Goal: Transaction & Acquisition: Purchase product/service

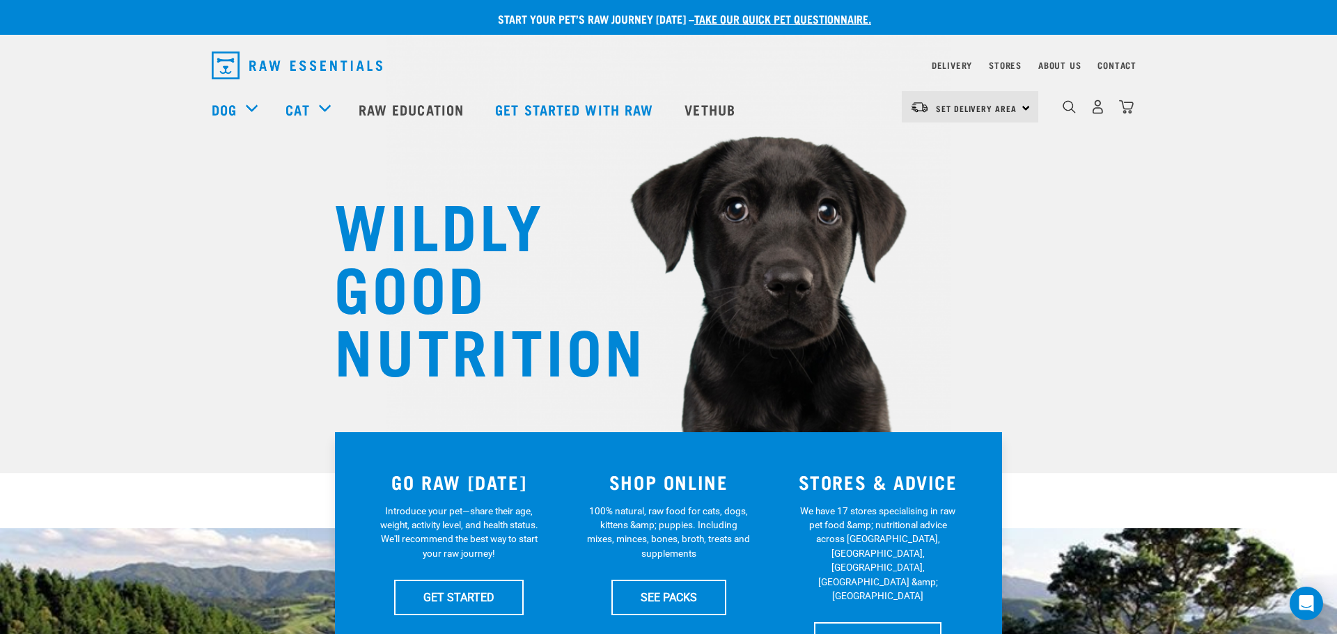
click at [1028, 107] on div "Set Delivery Area North Island South Island" at bounding box center [970, 106] width 136 height 31
click at [964, 141] on link "[GEOGRAPHIC_DATA]" at bounding box center [969, 146] width 134 height 31
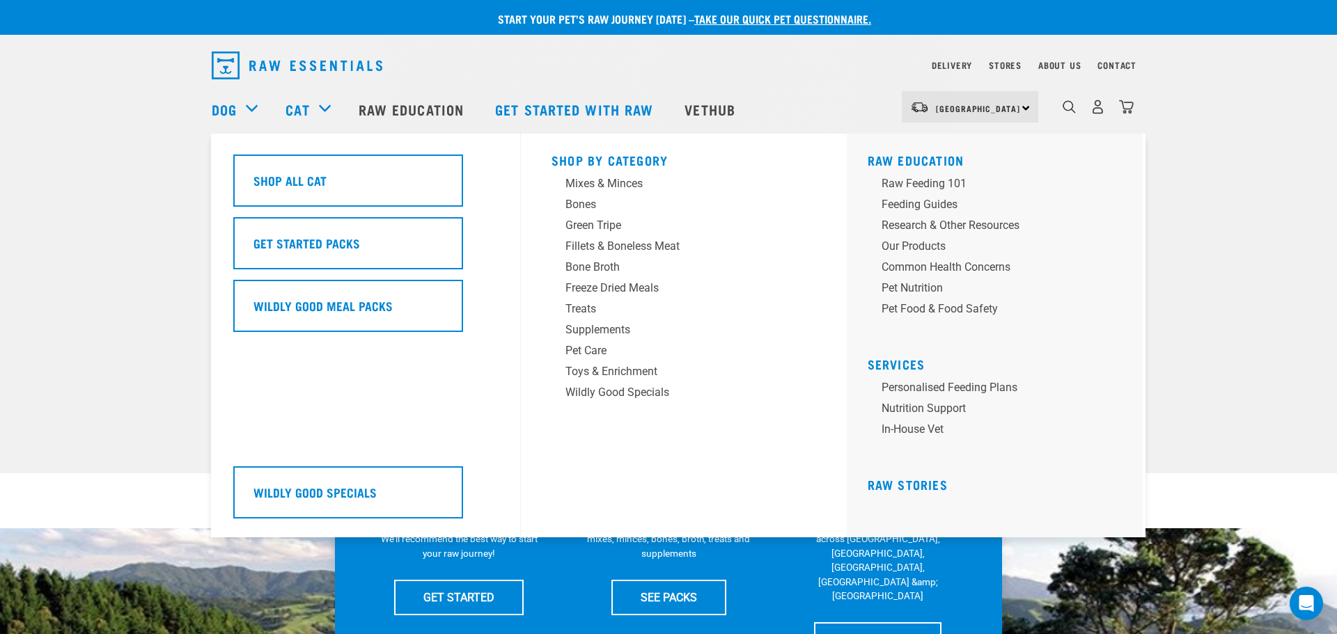
click at [324, 108] on div "Cat" at bounding box center [314, 109] width 58 height 56
click at [632, 187] on div "Mixes & Minces" at bounding box center [673, 183] width 217 height 17
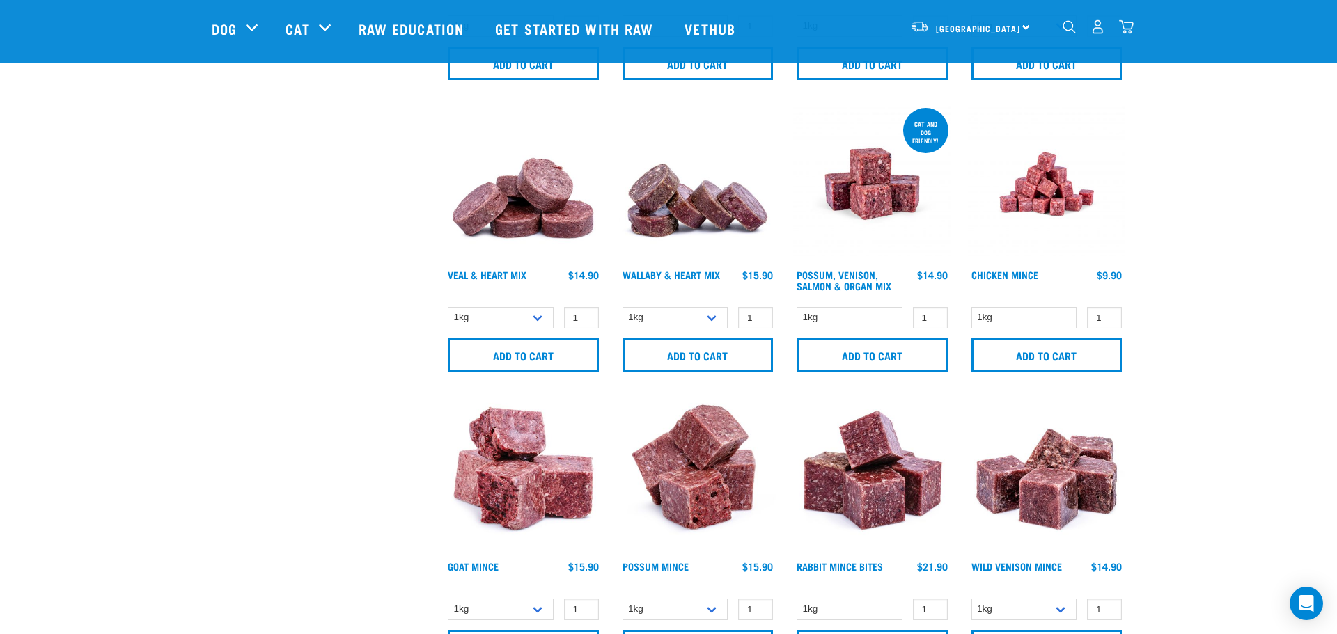
scroll to position [610, 0]
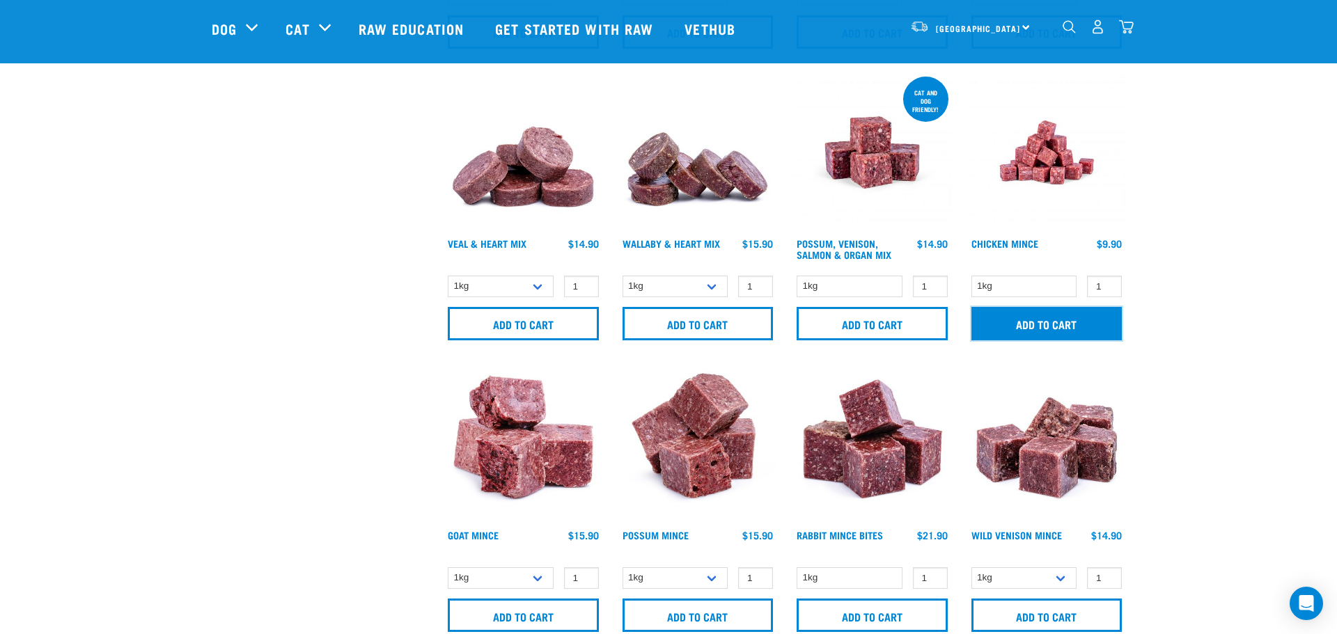
click at [1042, 323] on input "Add to cart" at bounding box center [1046, 323] width 151 height 33
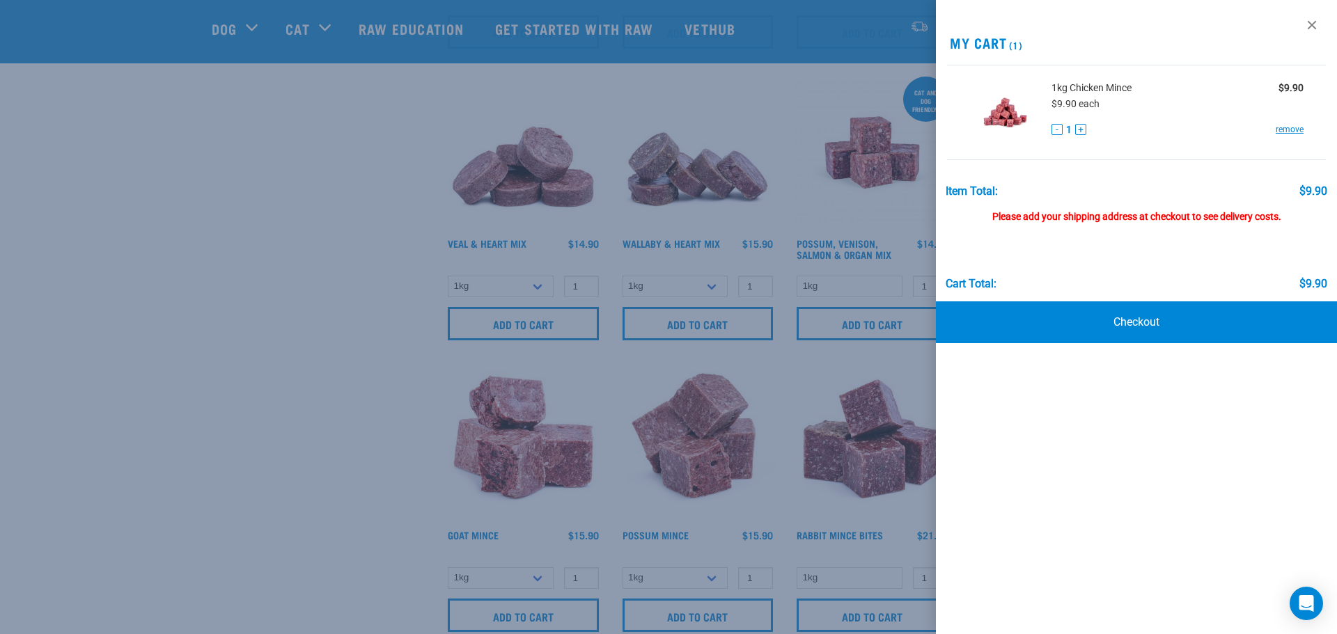
click at [1077, 214] on div "Please add your shipping address at checkout to see delivery costs." at bounding box center [1137, 210] width 382 height 25
click at [1313, 24] on link at bounding box center [1312, 25] width 22 height 22
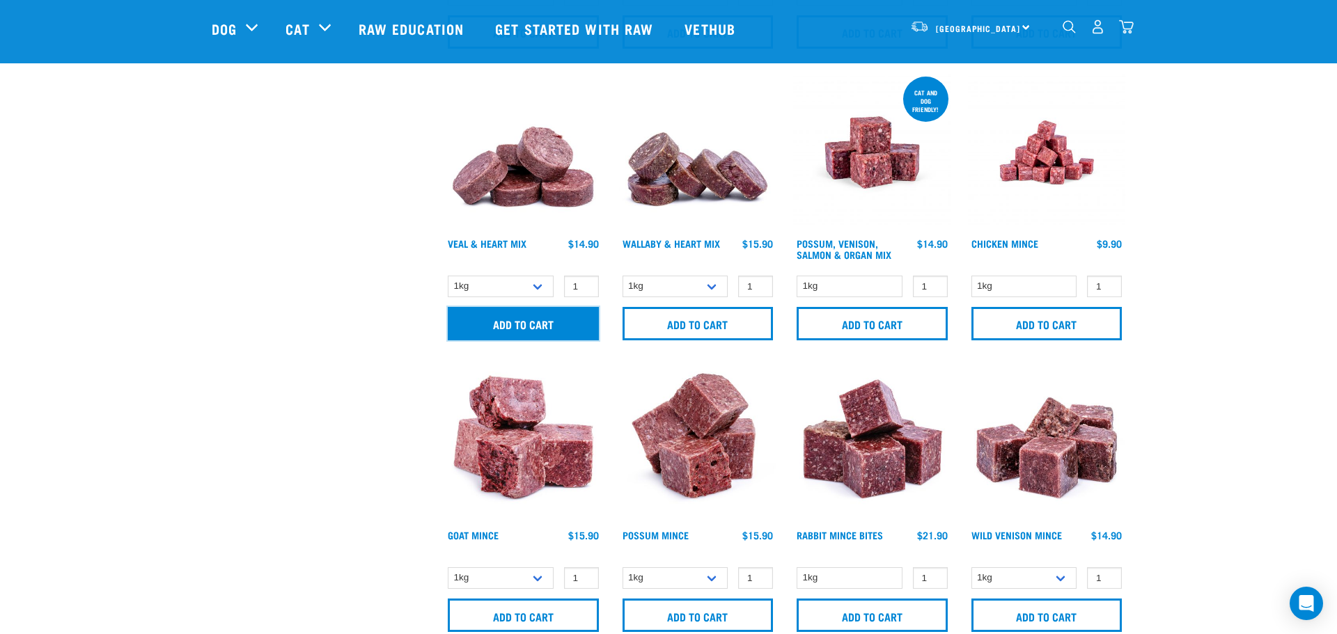
click at [584, 320] on input "Add to cart" at bounding box center [523, 323] width 151 height 33
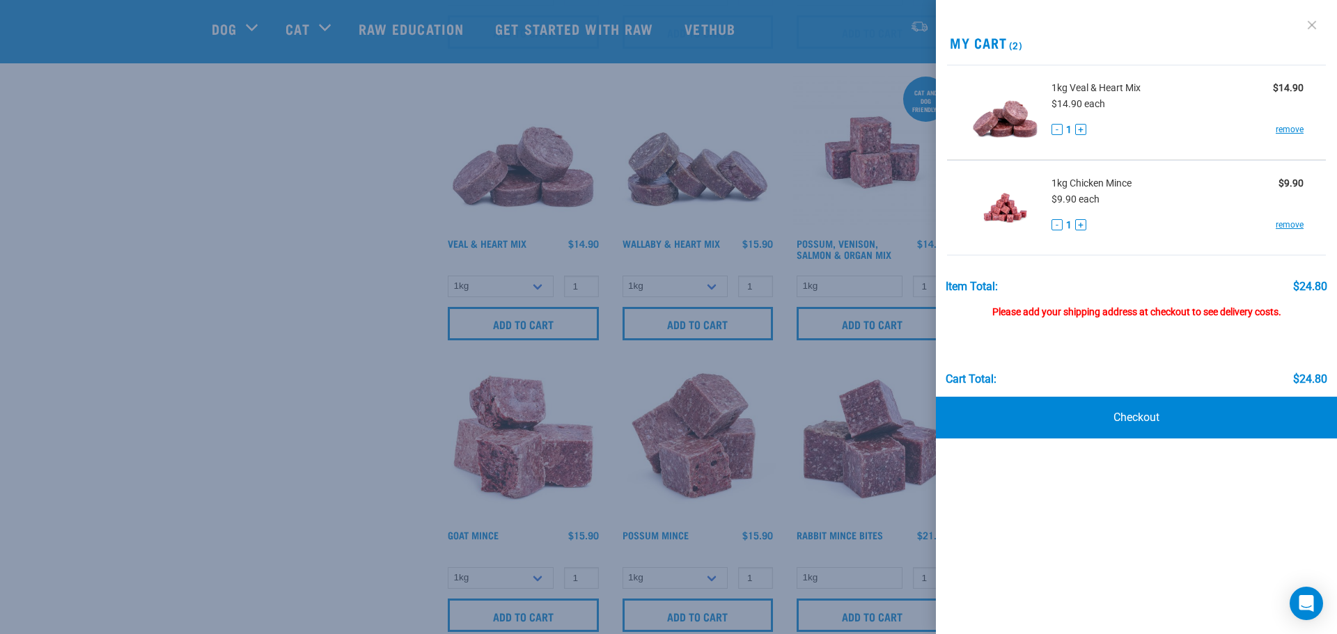
click at [1313, 26] on link at bounding box center [1312, 25] width 22 height 22
